Goal: Information Seeking & Learning: Learn about a topic

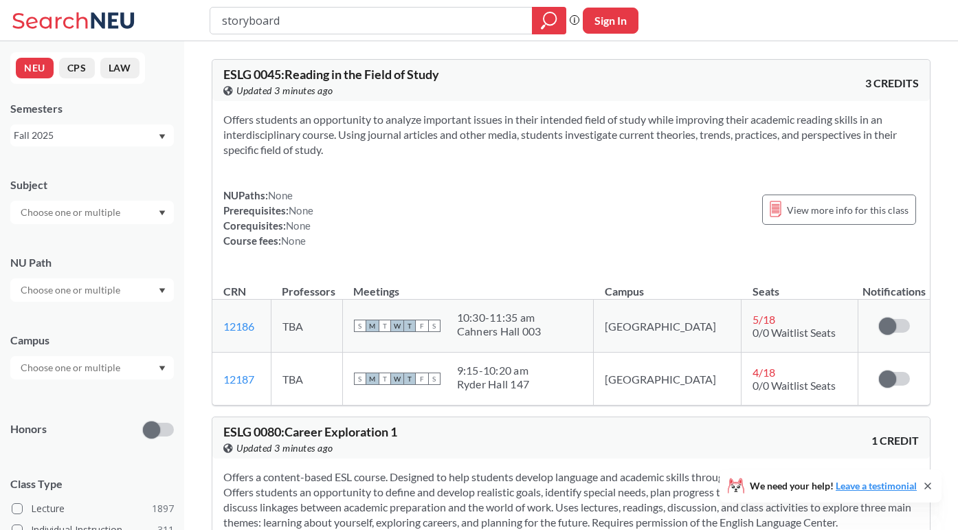
click at [161, 211] on icon "Dropdown arrow" at bounding box center [162, 212] width 6 height 5
drag, startPoint x: 334, startPoint y: 25, endPoint x: 216, endPoint y: 23, distance: 118.2
click at [216, 23] on div "storyboard" at bounding box center [388, 20] width 357 height 27
type input "animation"
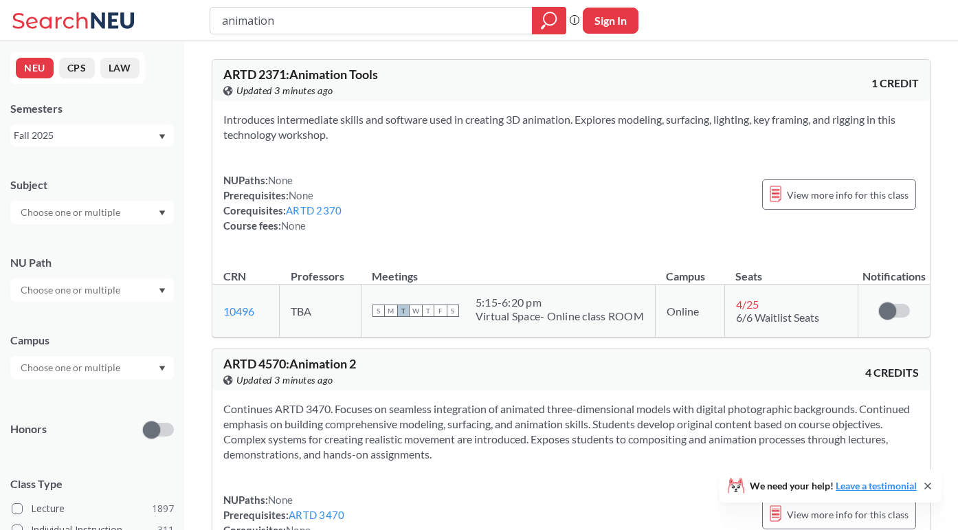
click at [98, 222] on div at bounding box center [91, 212] width 163 height 23
click at [122, 205] on input "text" at bounding box center [71, 212] width 115 height 16
type input "art"
click at [91, 242] on div "ARTG ( 41 )" at bounding box center [95, 236] width 155 height 15
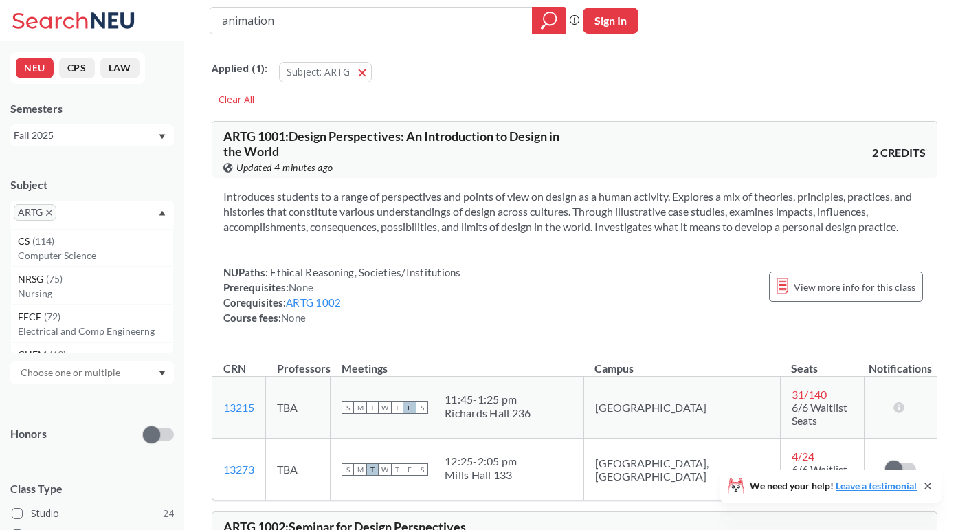
click at [94, 215] on input "text" at bounding box center [80, 217] width 41 height 16
type input "art"
click at [93, 240] on div "ARTD ( 19 )" at bounding box center [95, 241] width 155 height 15
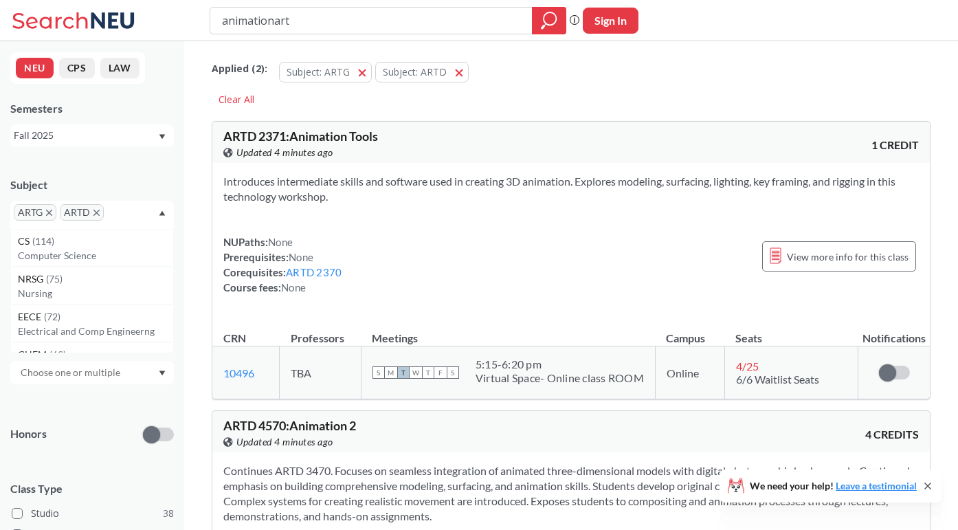
type input "animationart"
click at [113, 214] on input "text" at bounding box center [127, 217] width 41 height 16
type input "art"
click at [102, 246] on div "ARTF ( 11 )" at bounding box center [95, 241] width 155 height 15
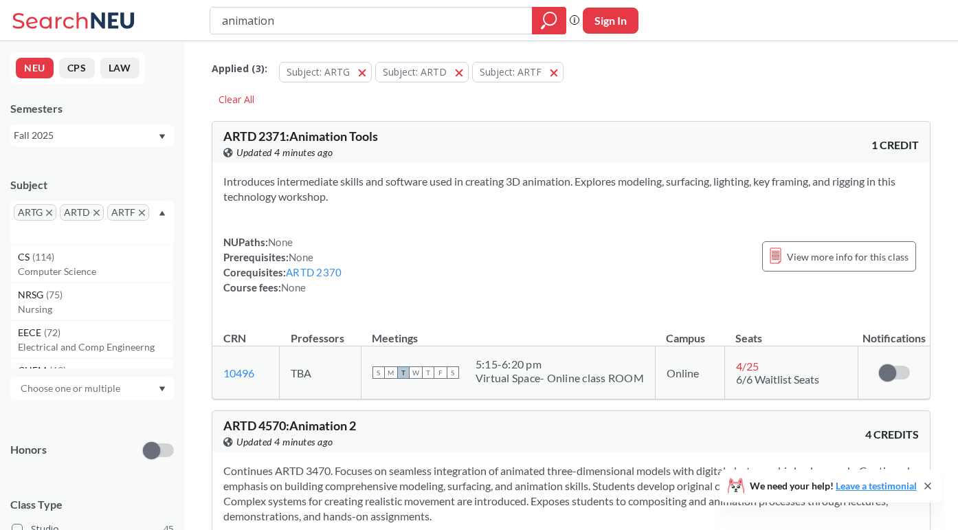
click at [149, 210] on div "ARTG ARTD ARTF" at bounding box center [91, 223] width 163 height 44
click at [136, 229] on div "ARTG ARTD ARTF" at bounding box center [91, 223] width 163 height 44
click at [122, 231] on div "ARTG ARTD ARTF" at bounding box center [91, 223] width 163 height 44
click at [125, 231] on div "ARTG ARTD ARTF" at bounding box center [91, 223] width 163 height 44
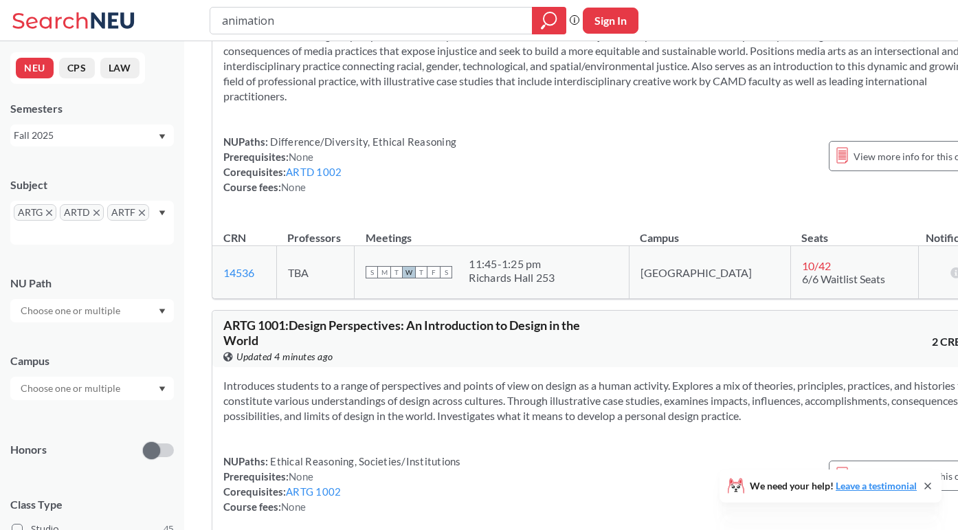
scroll to position [3150, 0]
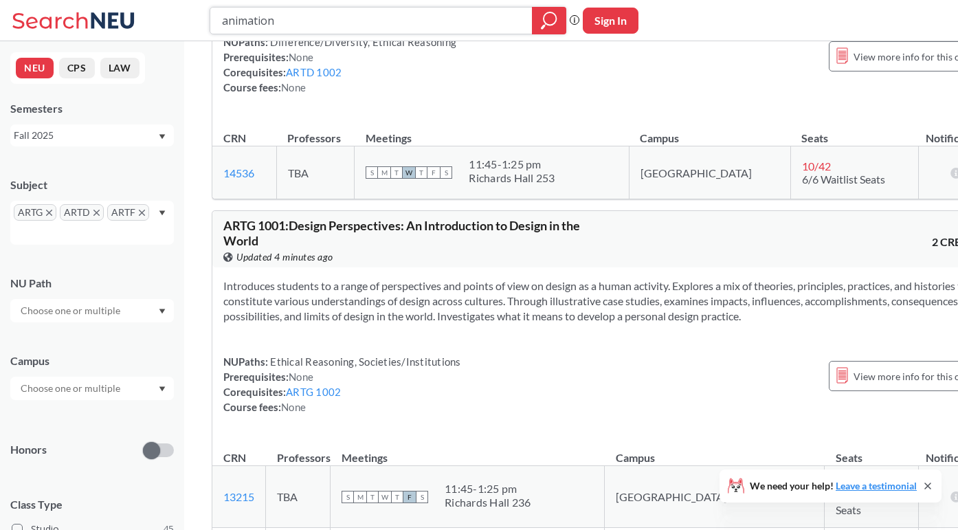
click at [506, 19] on input "animation" at bounding box center [372, 20] width 302 height 23
drag, startPoint x: 440, startPoint y: 21, endPoint x: 194, endPoint y: 25, distance: 246.0
click at [193, 25] on div "animation Phrase search guarantees the exact search appears in the results. Ex.…" at bounding box center [479, 20] width 958 height 41
type input "storyboard"
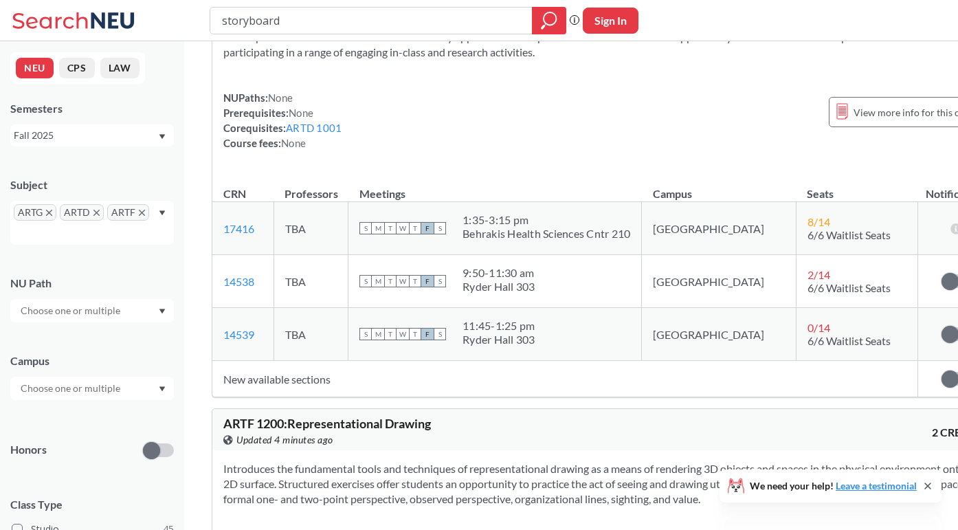
scroll to position [1756, 0]
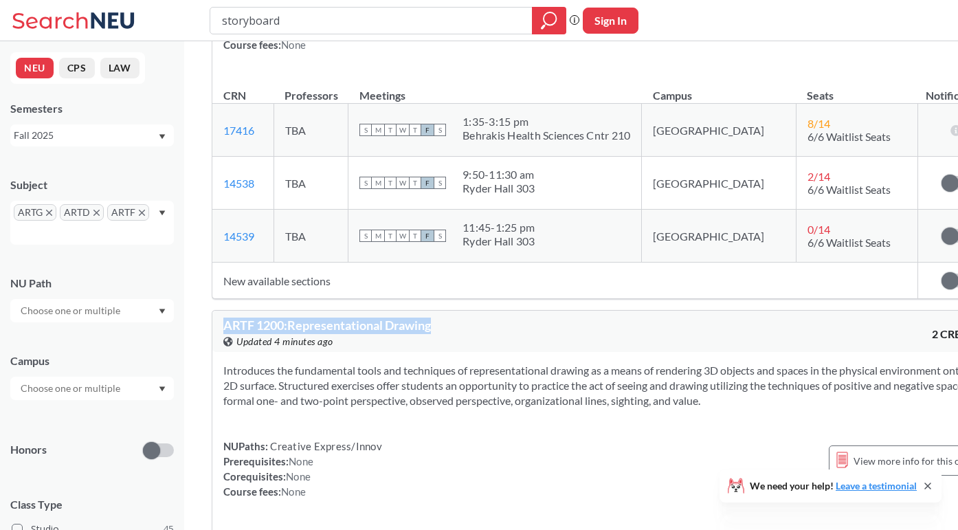
drag, startPoint x: 437, startPoint y: 282, endPoint x: 213, endPoint y: 280, distance: 224.0
click at [213, 310] on div "ARTF 1200 : Representational Drawing View this course on Banner. Updated 4 minu…" at bounding box center [604, 330] width 784 height 41
click at [295, 310] on div "ARTF 1200 : Representational Drawing View this course on Banner. Updated 4 minu…" at bounding box center [604, 330] width 784 height 41
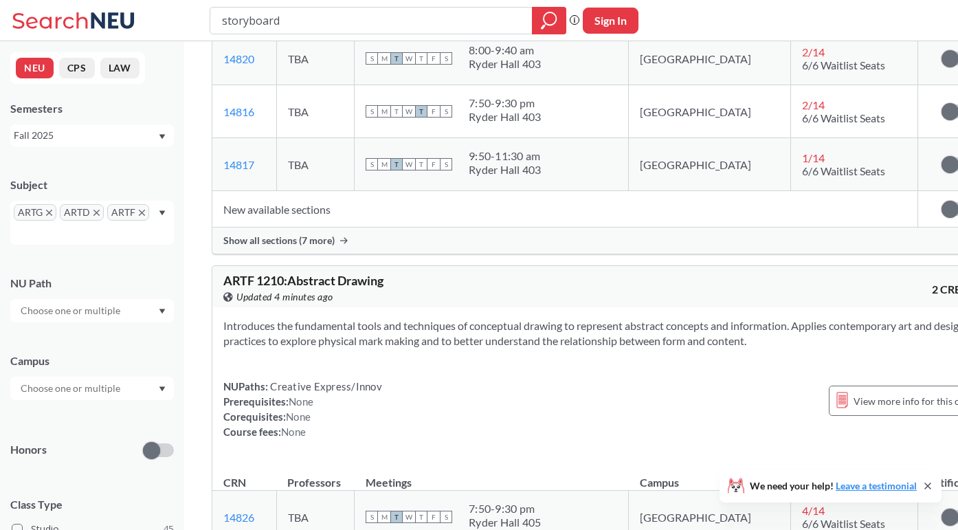
scroll to position [2276, 0]
drag, startPoint x: 390, startPoint y: 233, endPoint x: 229, endPoint y: 229, distance: 161.5
click at [229, 273] on div "ARTF 1210 : Abstract Drawing View this course on Banner. Updated 4 minutes ago" at bounding box center [413, 288] width 381 height 30
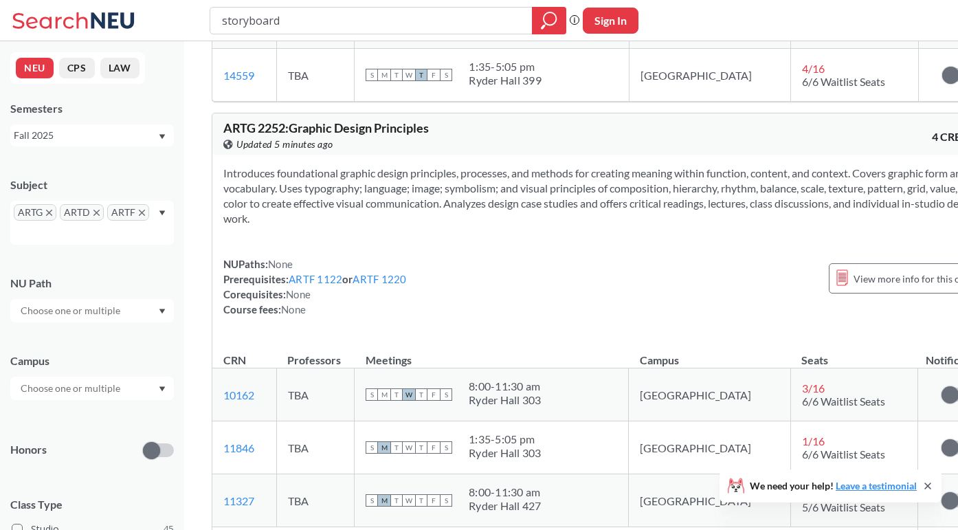
scroll to position [9129, 0]
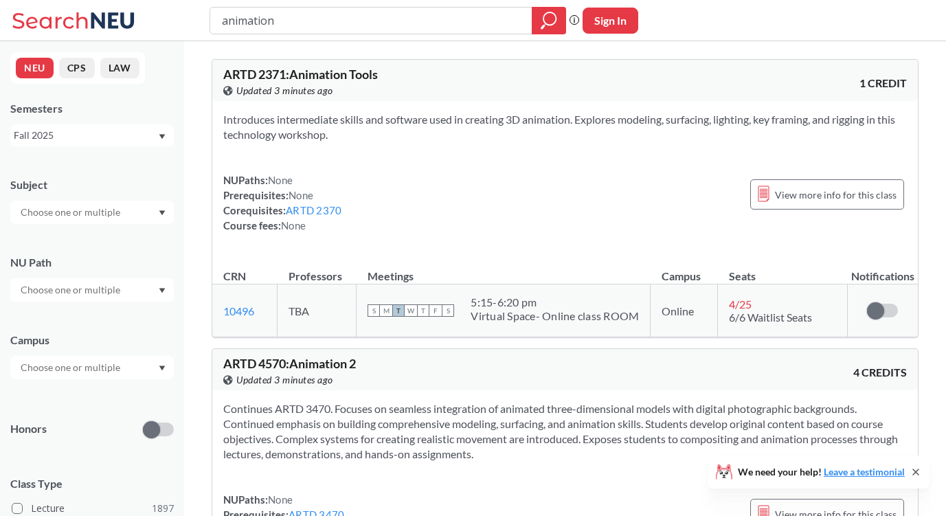
scroll to position [1182, 0]
